Goal: Information Seeking & Learning: Learn about a topic

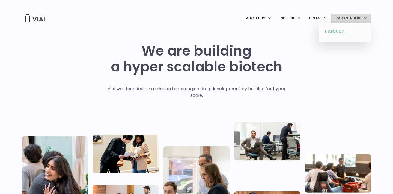
click at [346, 29] on link "LICENSING" at bounding box center [345, 32] width 48 height 9
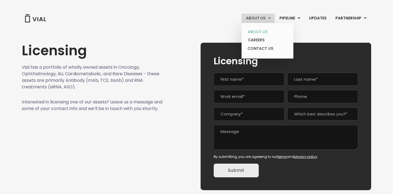
click at [260, 29] on link "ABOUT US" at bounding box center [268, 32] width 48 height 8
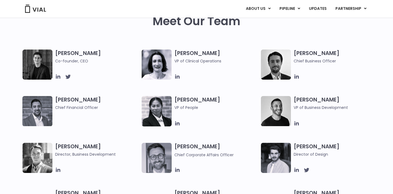
scroll to position [282, 0]
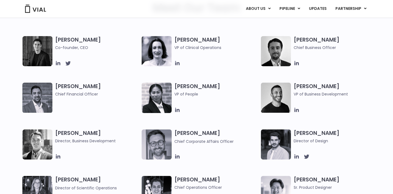
click at [70, 42] on h3 "Simon Burns Co-founder, CEO" at bounding box center [97, 43] width 84 height 14
click at [59, 64] on icon at bounding box center [58, 63] width 4 height 4
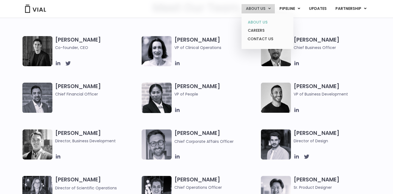
click at [257, 22] on link "ABOUT US" at bounding box center [268, 22] width 48 height 8
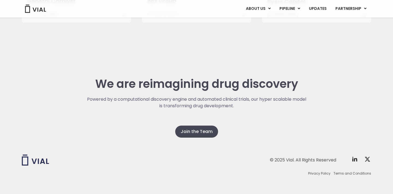
scroll to position [1404, 0]
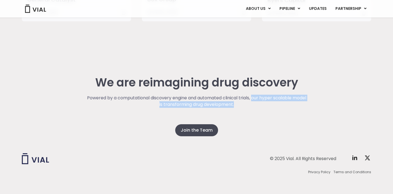
drag, startPoint x: 260, startPoint y: 98, endPoint x: 268, endPoint y: 107, distance: 11.8
click at [268, 107] on p "Powered by a computational discovery engine and automated clinical trials, our …" at bounding box center [196, 100] width 221 height 13
click at [249, 129] on div "We are reimagining drug discovery Powered by a computational discovery engine a…" at bounding box center [196, 106] width 349 height 60
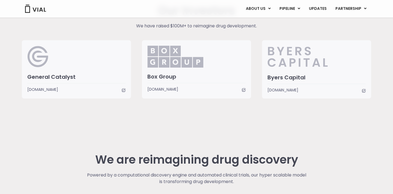
scroll to position [1319, 0]
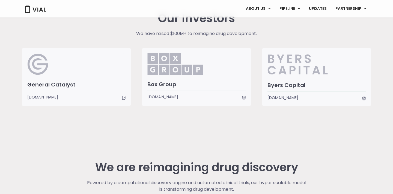
click at [366, 99] on icon at bounding box center [364, 98] width 4 height 4
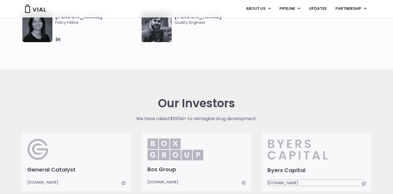
scroll to position [1219, 0]
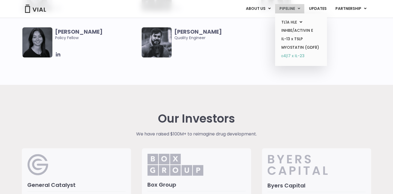
click at [296, 55] on link "α4β7 x IL-23" at bounding box center [301, 56] width 48 height 9
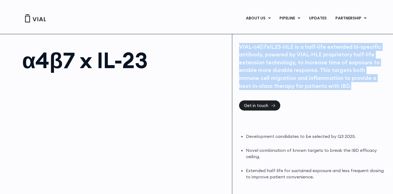
drag, startPoint x: 240, startPoint y: 46, endPoint x: 355, endPoint y: 88, distance: 122.8
click at [355, 88] on div "VIAL-α4β7xIL23-HLE is a half-life extended bi-specific antibody, powered by VIA…" at bounding box center [312, 66] width 146 height 47
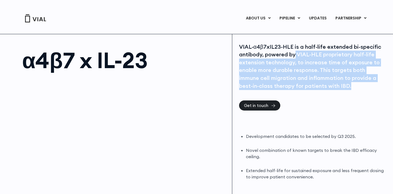
drag, startPoint x: 295, startPoint y: 55, endPoint x: 366, endPoint y: 90, distance: 78.9
click at [366, 90] on div "VIAL-α4β7xIL23-HLE is a half-life extended bi-specific antibody, powered by VIA…" at bounding box center [312, 72] width 146 height 58
drag, startPoint x: 296, startPoint y: 54, endPoint x: 350, endPoint y: 89, distance: 64.7
click at [350, 89] on div "VIAL-α4β7xIL23-HLE is a half-life extended bi-specific antibody, powered by VIA…" at bounding box center [312, 66] width 146 height 47
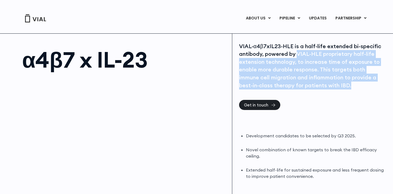
scroll to position [1, 0]
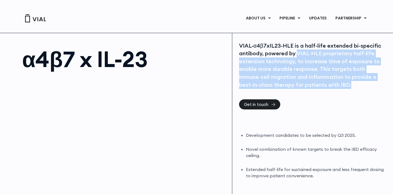
click at [296, 54] on div "VIAL-α4β7xIL23-HLE is a half-life extended bi-specific antibody, powered by VIA…" at bounding box center [312, 65] width 146 height 47
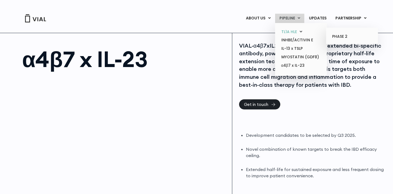
click at [288, 31] on link "TL1A HLE" at bounding box center [301, 32] width 48 height 8
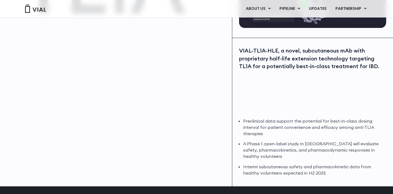
scroll to position [154, 0]
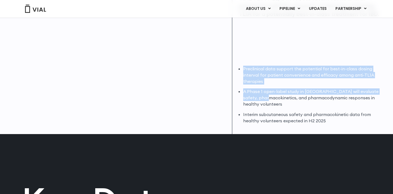
drag, startPoint x: 243, startPoint y: 68, endPoint x: 273, endPoint y: 100, distance: 43.7
click at [273, 100] on ul "Preclinical data support the potential for best-in-class dosing interval for pa…" at bounding box center [314, 95] width 142 height 58
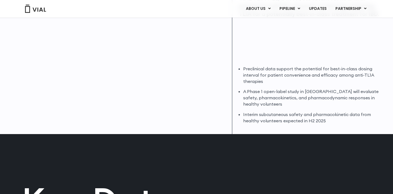
click at [277, 114] on li "Interim subcutaneous safety and pharmacokinetic data from healthy volunteers ex…" at bounding box center [314, 117] width 142 height 13
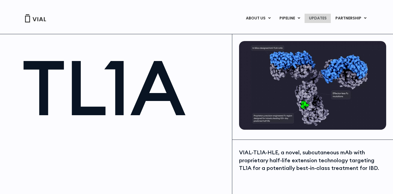
click at [315, 17] on link "UPDATES" at bounding box center [318, 18] width 26 height 9
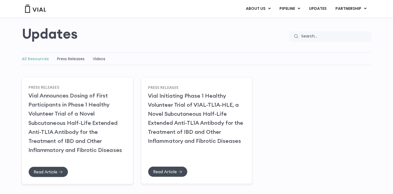
scroll to position [47, 0]
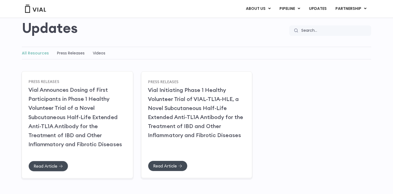
click at [58, 121] on h2 "Vial Announces Dosing of First Participants in Phase 1 Healthy Volunteer Trial …" at bounding box center [77, 116] width 98 height 63
click at [56, 168] on span "Read Article" at bounding box center [46, 166] width 24 height 4
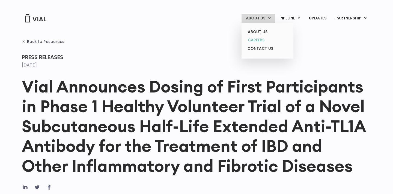
click at [258, 41] on link "CAREERS" at bounding box center [268, 40] width 48 height 8
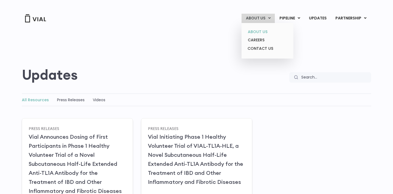
click at [267, 31] on link "ABOUT US" at bounding box center [268, 32] width 48 height 8
